Goal: Navigation & Orientation: Find specific page/section

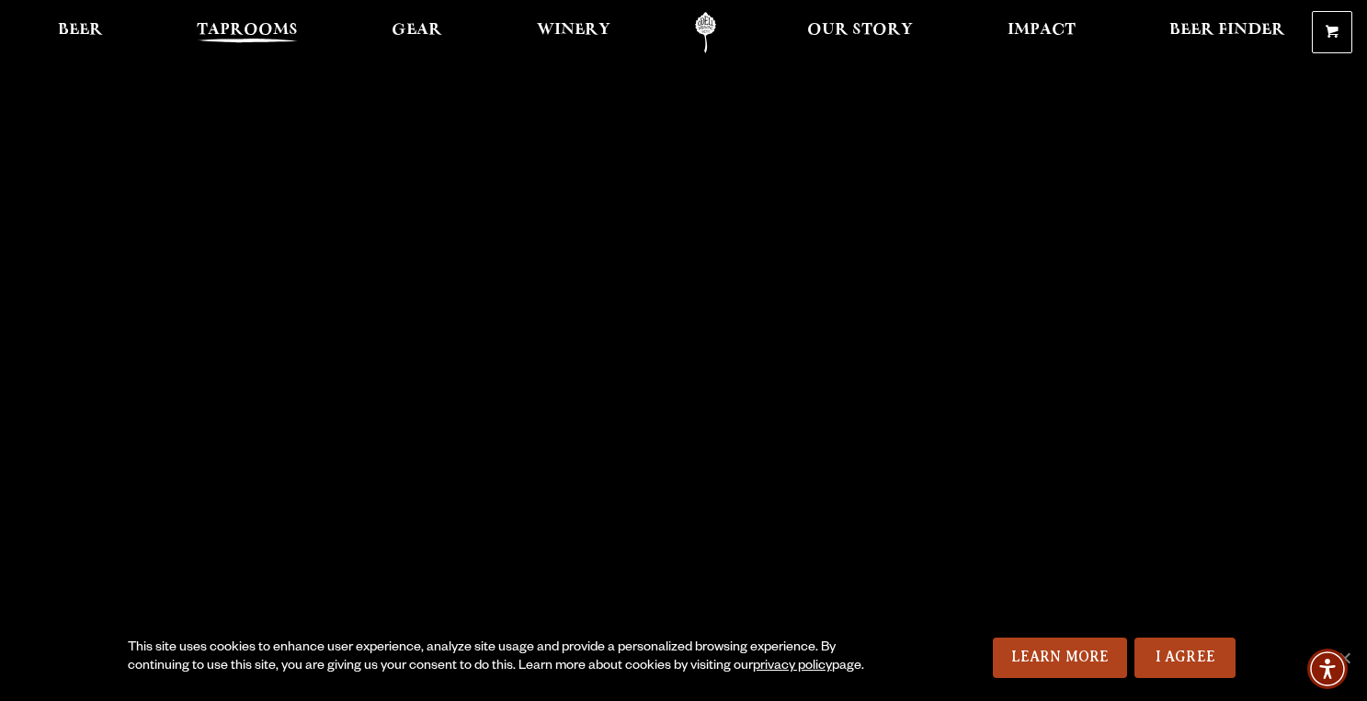
click at [269, 33] on span "Taprooms" at bounding box center [247, 30] width 101 height 15
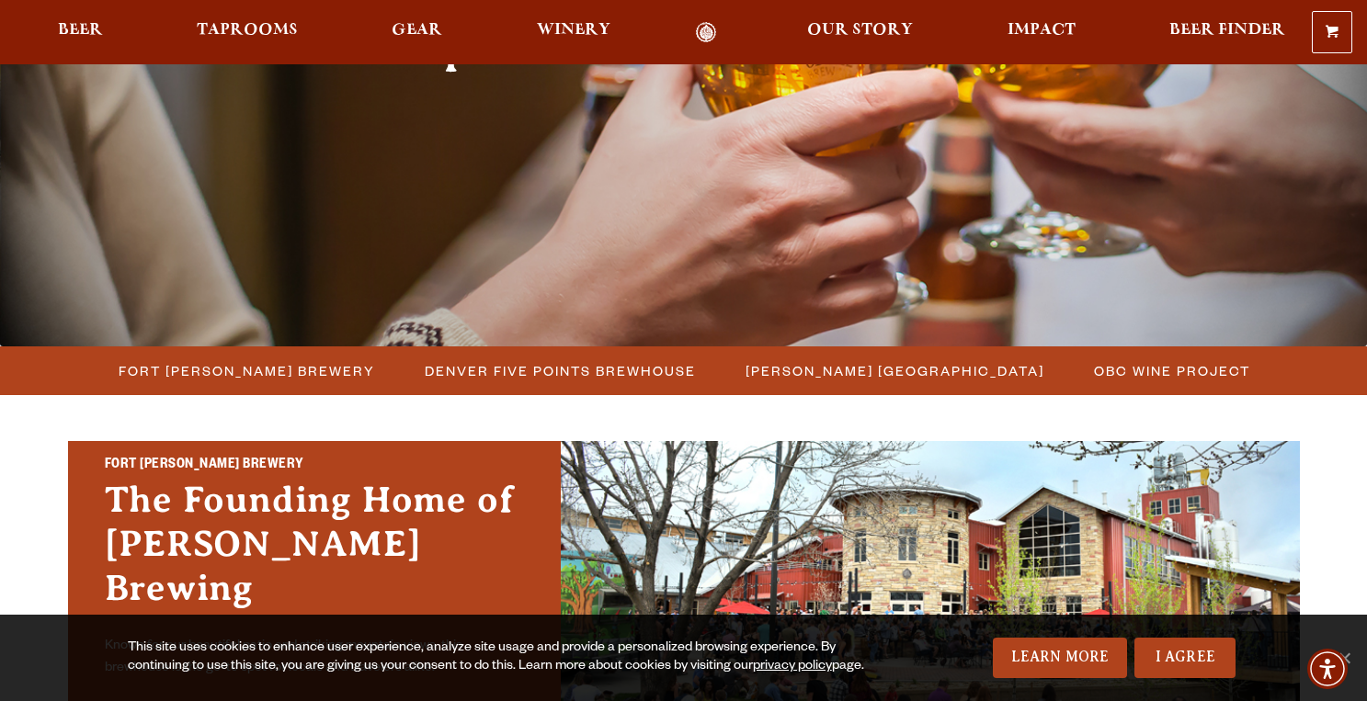
scroll to position [258, 0]
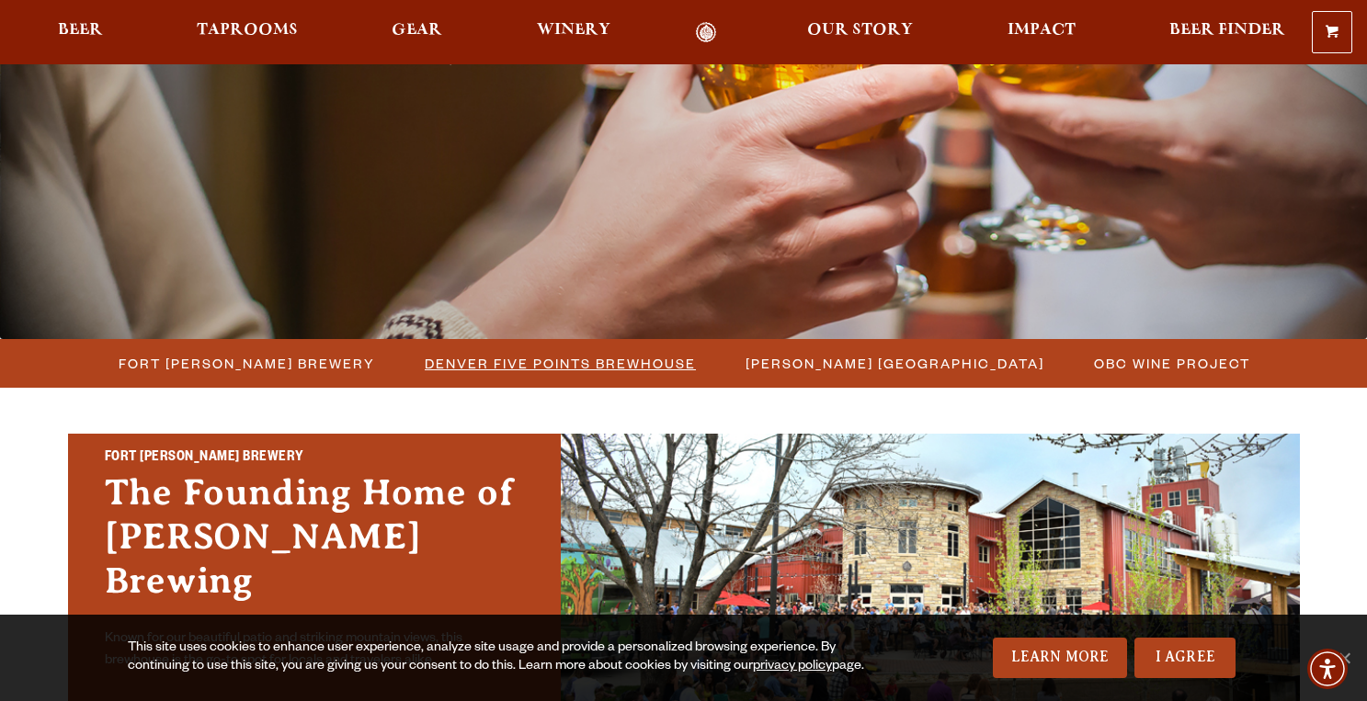
click at [538, 375] on span "Denver Five Points Brewhouse" at bounding box center [560, 363] width 271 height 27
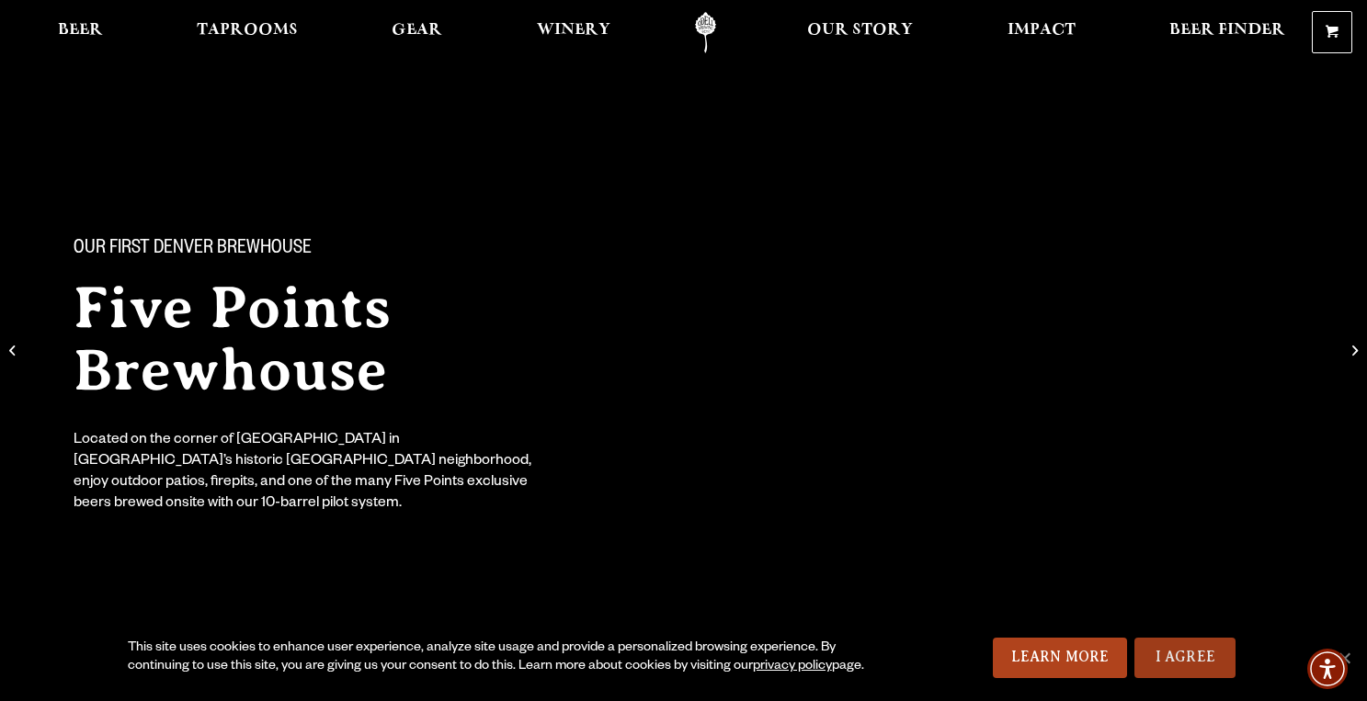
click at [1165, 655] on link "I Agree" at bounding box center [1184, 658] width 101 height 40
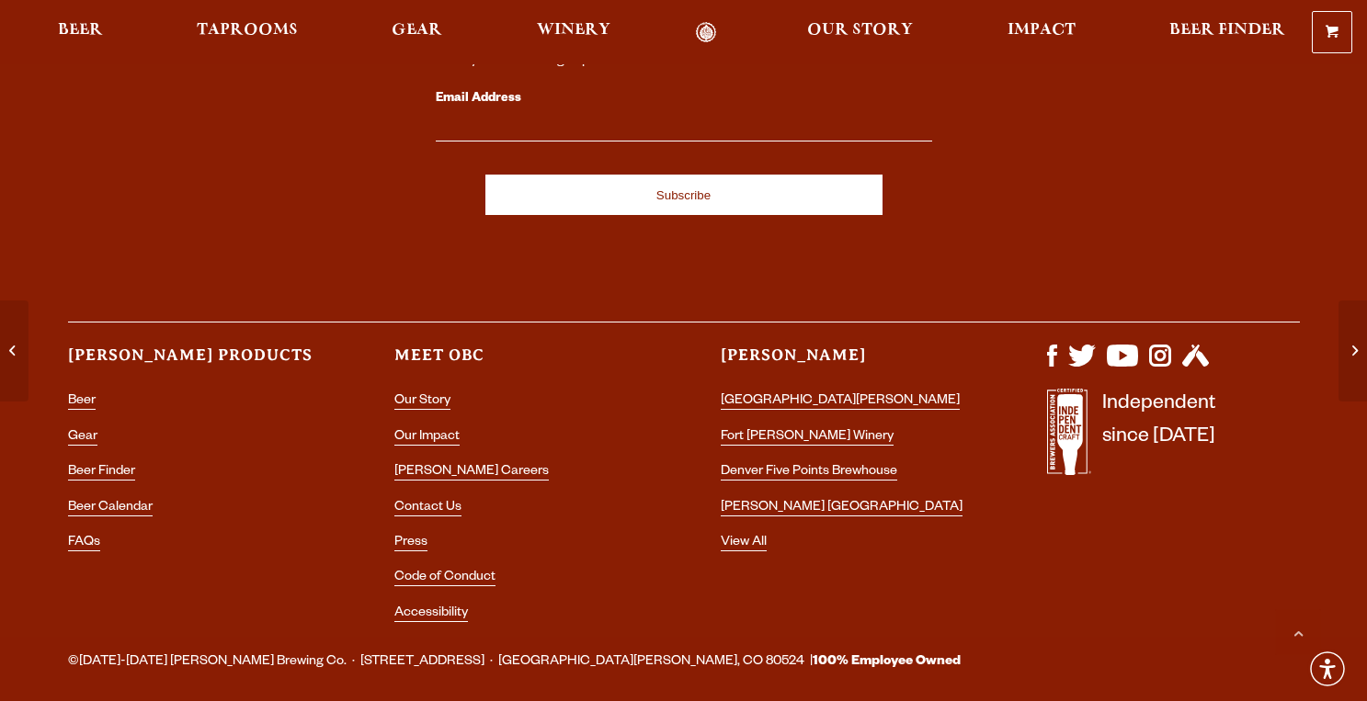
scroll to position [6500, 0]
